Goal: Book appointment/travel/reservation

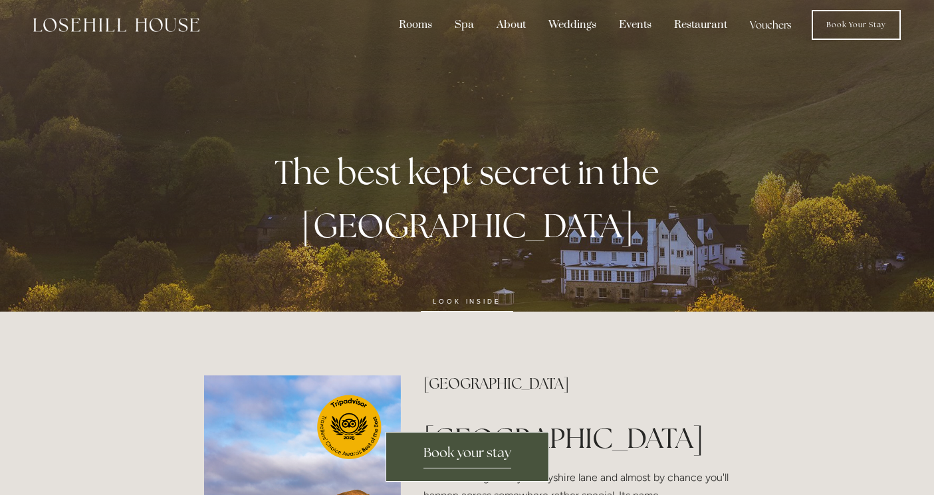
scroll to position [7, 0]
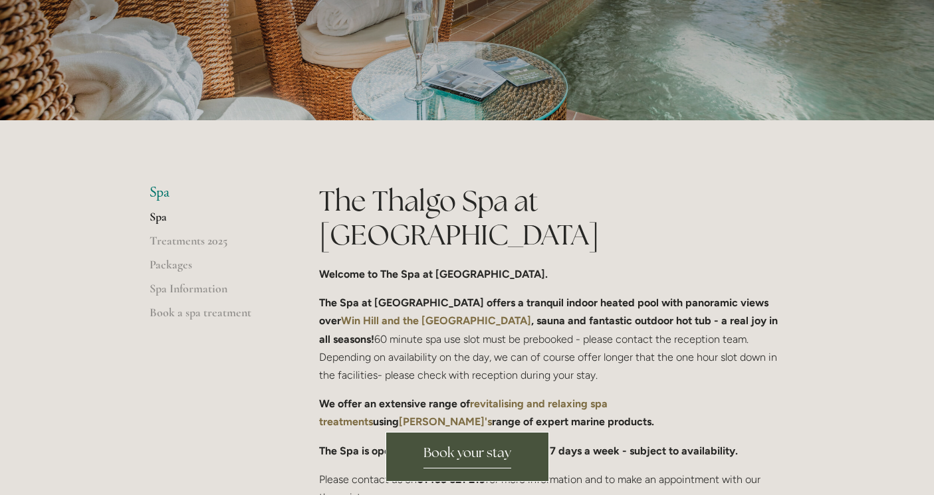
scroll to position [202, 0]
click at [174, 263] on link "Packages" at bounding box center [213, 269] width 127 height 24
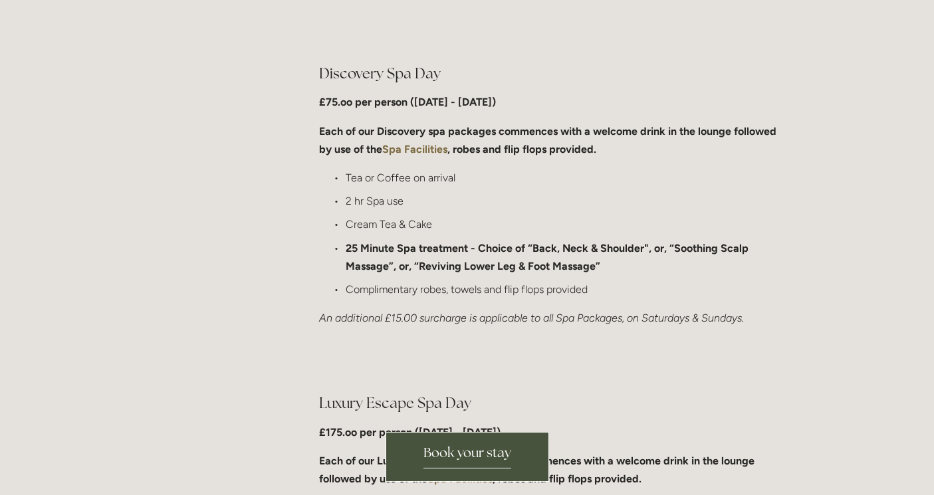
scroll to position [1047, 0]
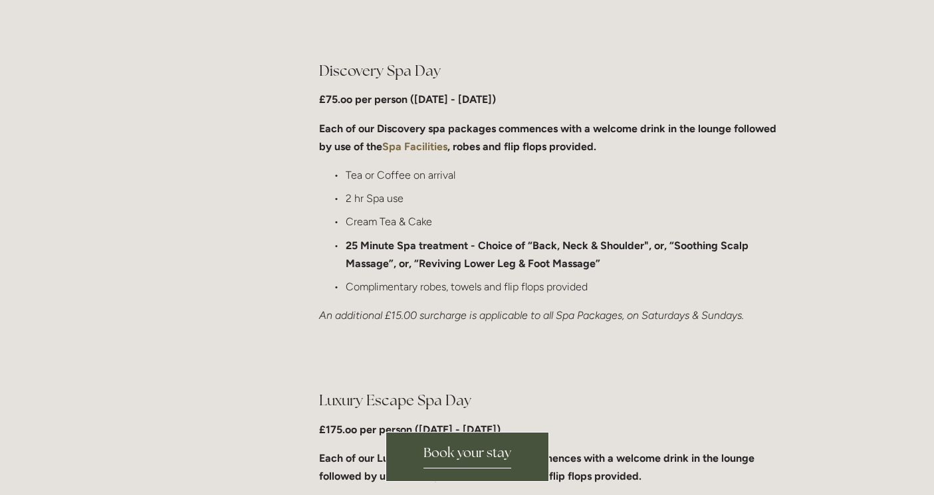
click at [509, 451] on span "Book your stay" at bounding box center [468, 456] width 88 height 25
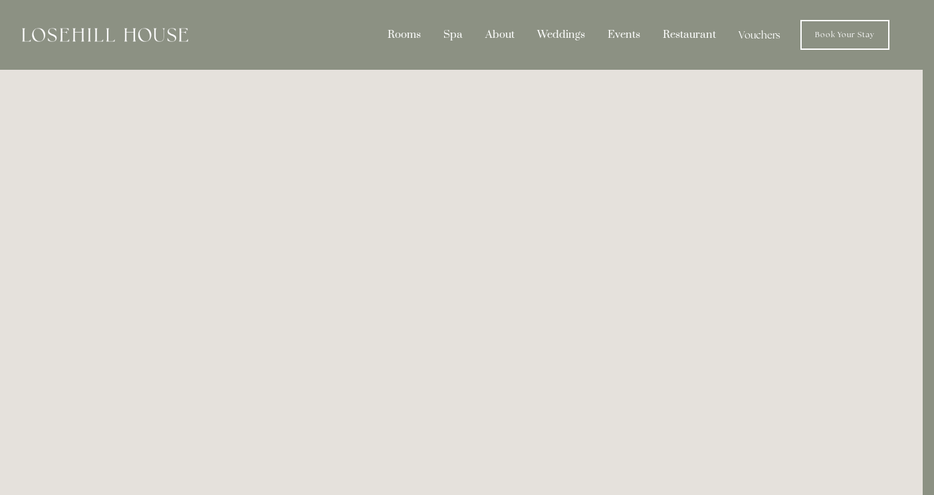
scroll to position [0, 11]
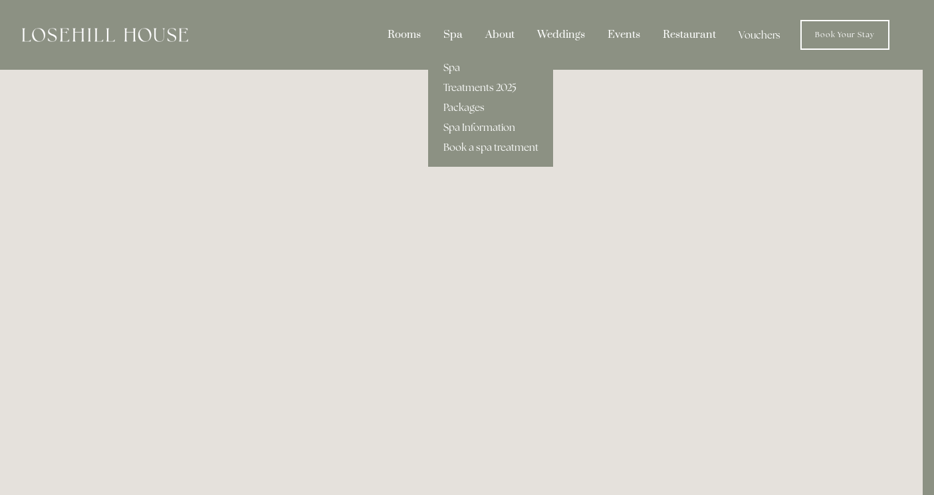
click at [453, 37] on div "Spa" at bounding box center [452, 35] width 39 height 25
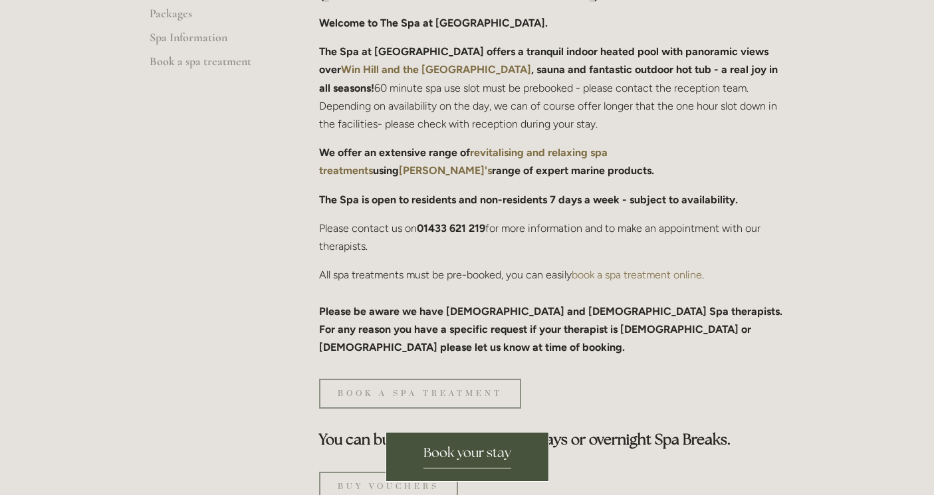
scroll to position [461, 0]
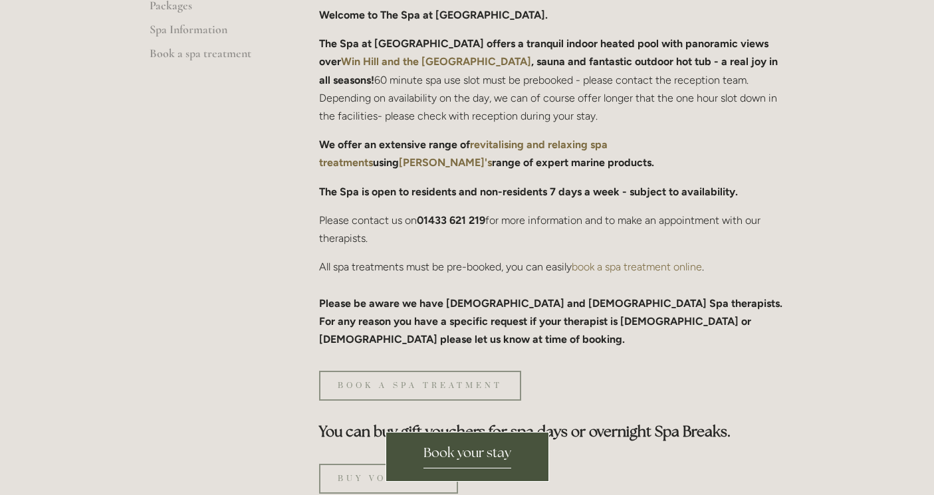
click at [626, 261] on link "book a spa treatment online" at bounding box center [637, 267] width 130 height 13
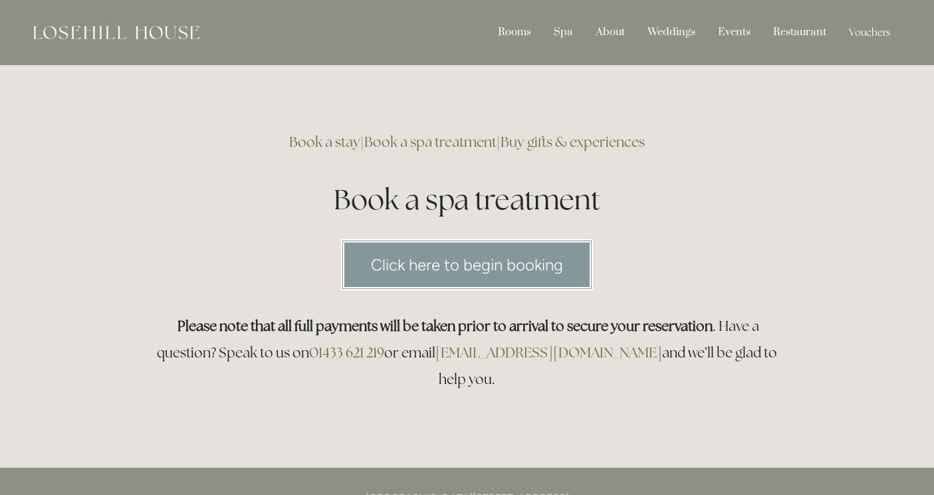
click at [521, 279] on link "Click here to begin booking" at bounding box center [467, 264] width 252 height 51
